Goal: Find contact information: Obtain details needed to contact an individual or organization

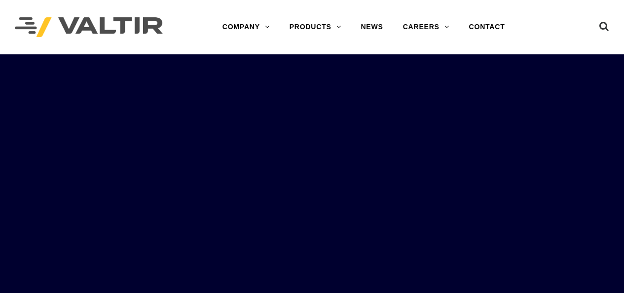
click at [488, 20] on link "CONTACT" at bounding box center [487, 27] width 56 height 20
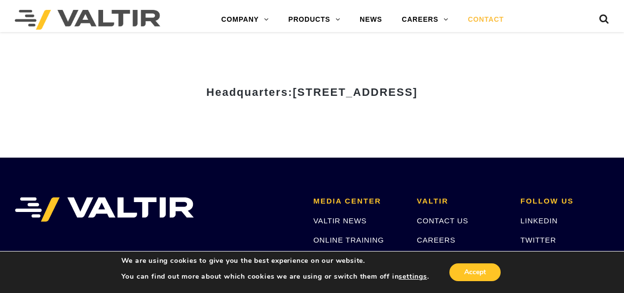
scroll to position [1410, 0]
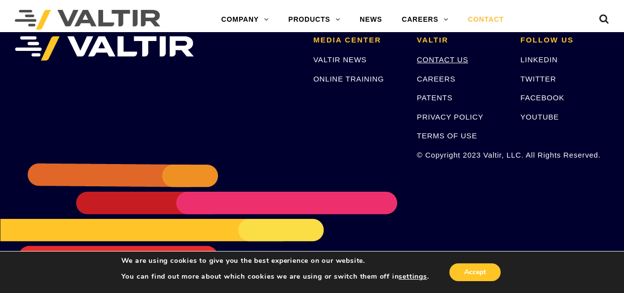
click at [437, 59] on link "CONTACT US" at bounding box center [442, 59] width 51 height 8
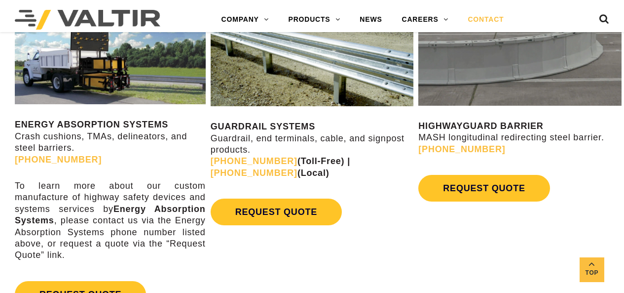
scroll to position [491, 0]
